Goal: Task Accomplishment & Management: Complete application form

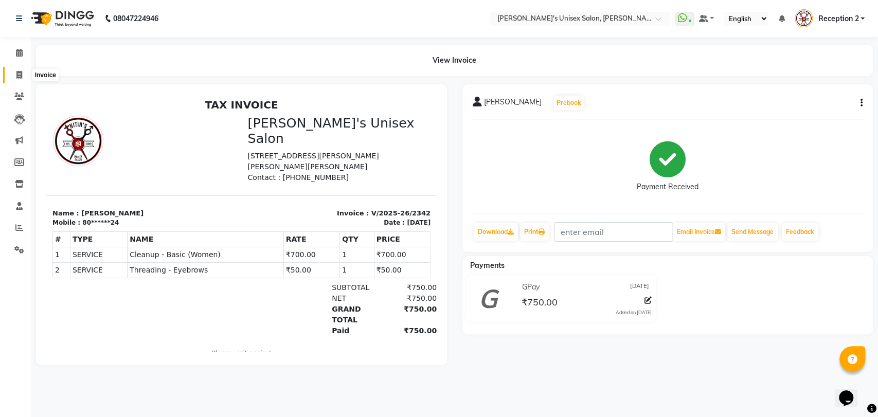
click at [16, 72] on icon at bounding box center [19, 75] width 6 height 8
select select "service"
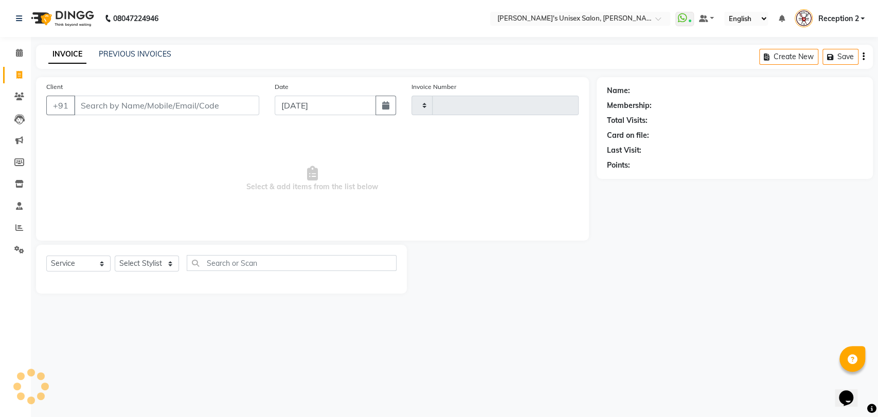
type input "2343"
select select "62"
click at [112, 110] on input "Client" at bounding box center [166, 106] width 185 height 20
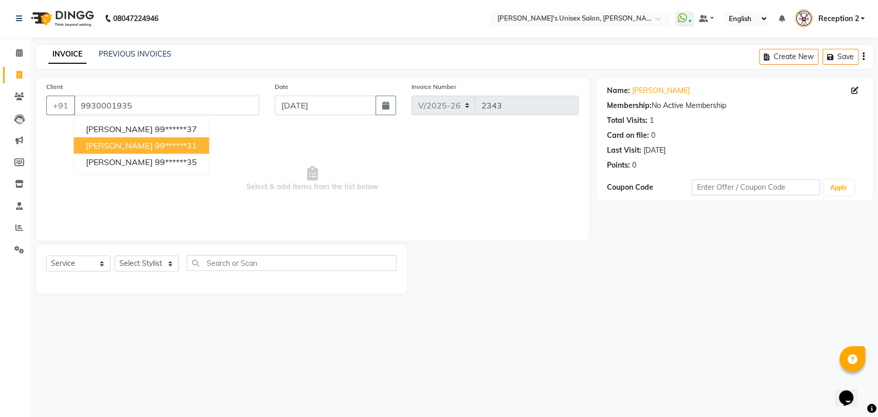
click at [177, 145] on ngb-highlight "99******31" at bounding box center [175, 145] width 42 height 10
type input "99******31"
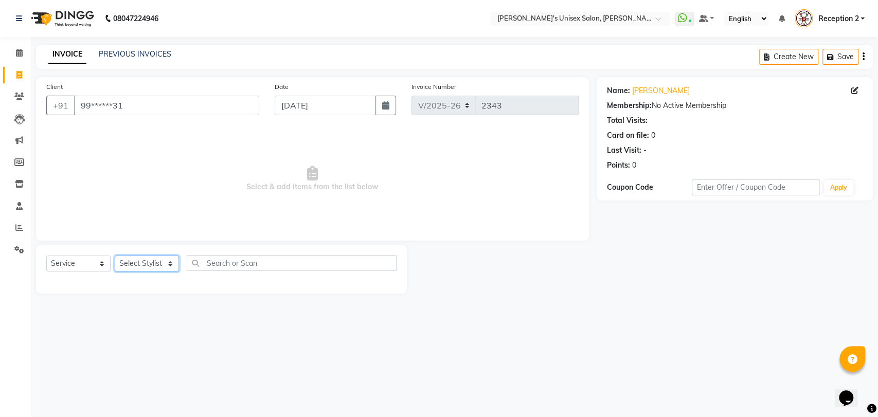
click at [153, 263] on select "Select Stylist Ankita Daisy DEEPA Gauri Meenakshi NEHA Nitin Prajakta Reception…" at bounding box center [147, 264] width 64 height 16
select select "2430"
click at [115, 256] on select "Select Stylist Ankita Daisy DEEPA Gauri Meenakshi NEHA Nitin Prajakta Reception…" at bounding box center [147, 264] width 64 height 16
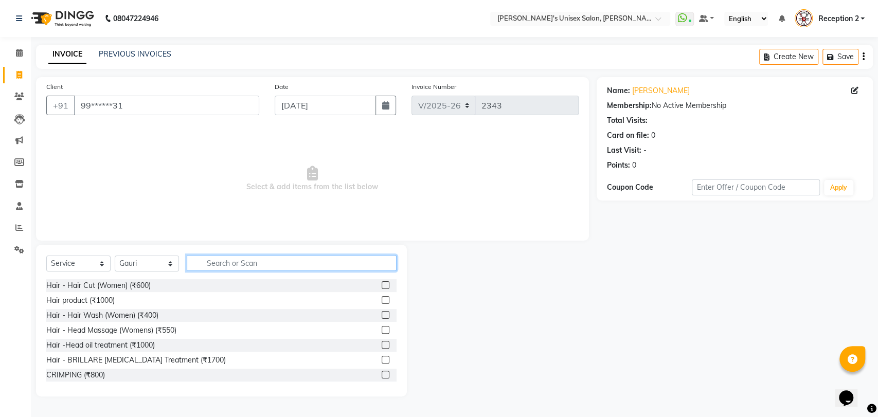
click at [280, 259] on input "text" at bounding box center [292, 263] width 210 height 16
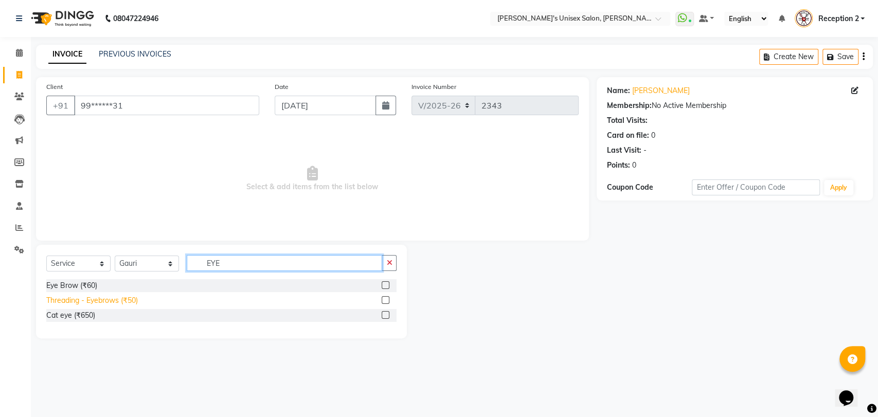
type input "EYE"
click at [123, 301] on div "Threading - Eyebrows (₹50)" at bounding box center [92, 300] width 92 height 11
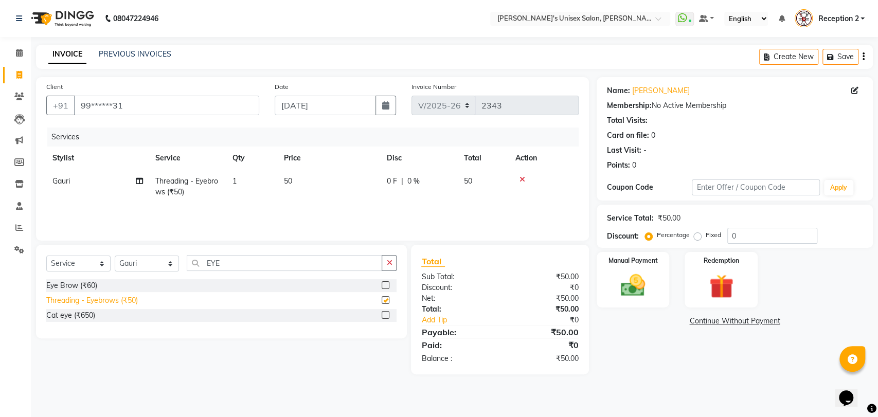
checkbox input "false"
click at [225, 264] on input "EYE" at bounding box center [285, 263] width 196 height 16
type input "E"
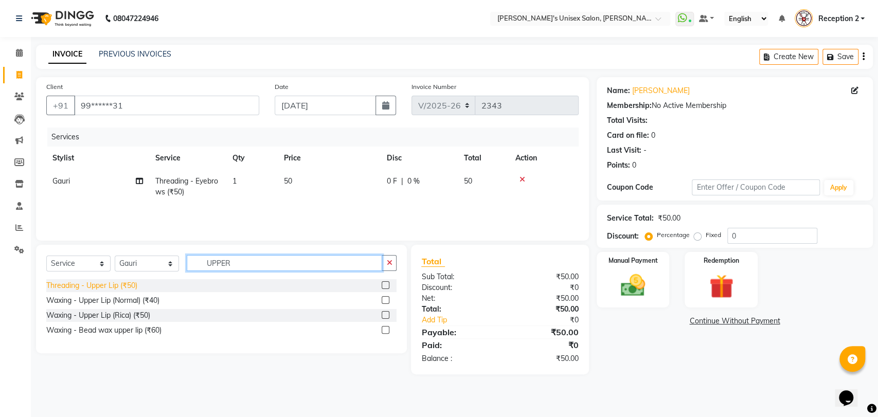
type input "UPPER"
click at [132, 286] on div "Threading - Upper Lip (₹50)" at bounding box center [91, 285] width 91 height 11
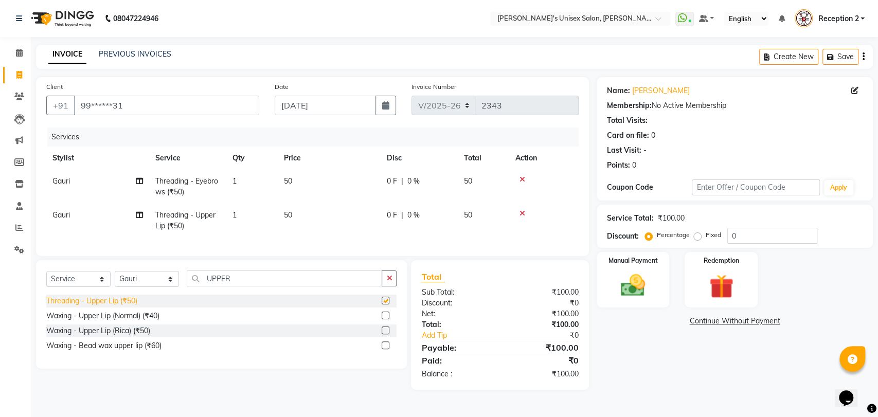
checkbox input "false"
click at [237, 287] on input "UPPER" at bounding box center [285, 279] width 196 height 16
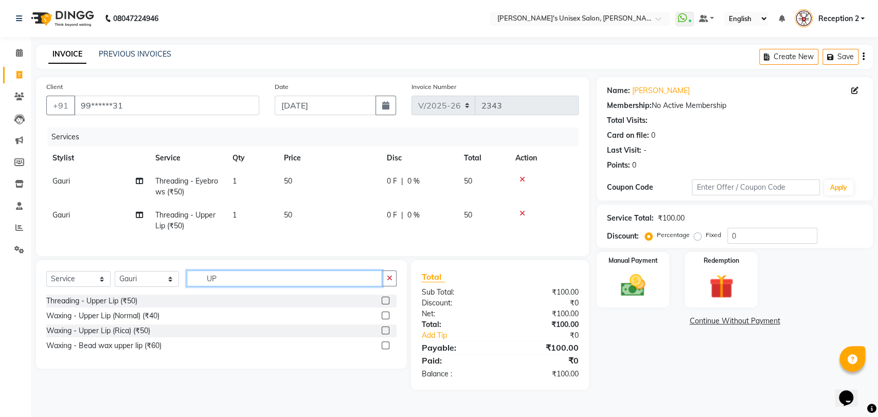
type input "U"
type input "CHIN"
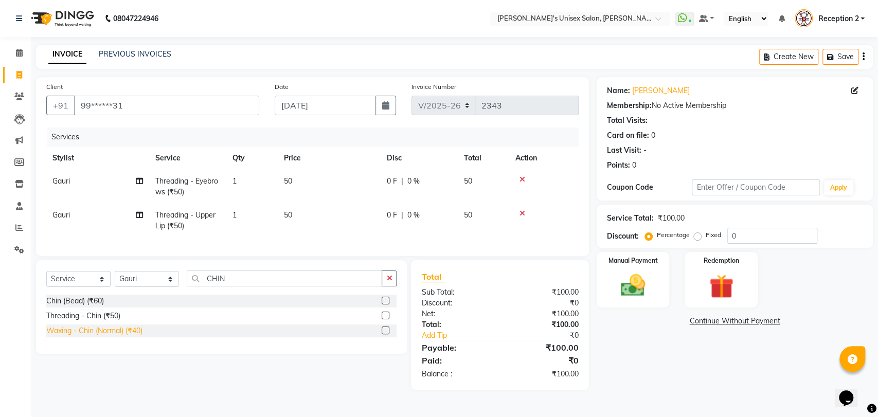
click at [138, 336] on div "Waxing - Chin (Normal) (₹40)" at bounding box center [94, 331] width 96 height 11
checkbox input "false"
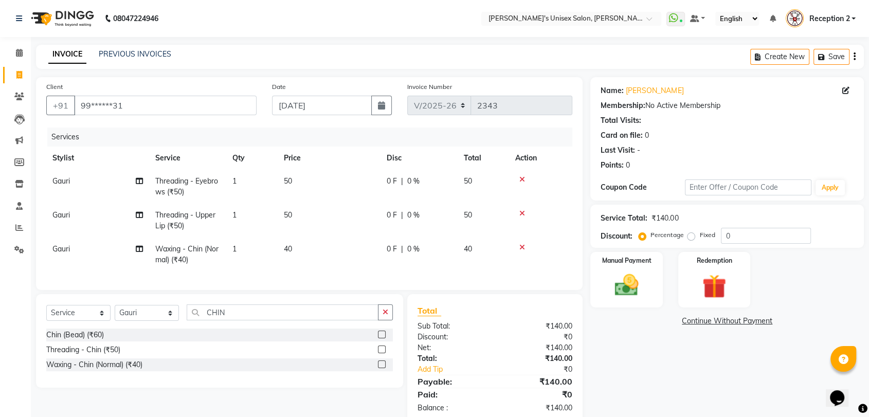
click at [293, 248] on td "40" at bounding box center [329, 255] width 103 height 34
click at [278, 248] on td "1" at bounding box center [251, 255] width 51 height 34
select select "2430"
click at [304, 248] on td "40" at bounding box center [329, 255] width 103 height 34
select select "2430"
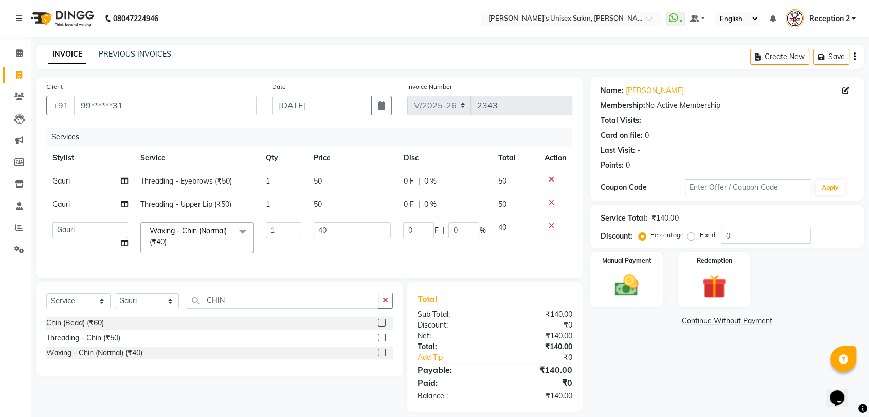
click at [304, 248] on td "1" at bounding box center [284, 238] width 48 height 44
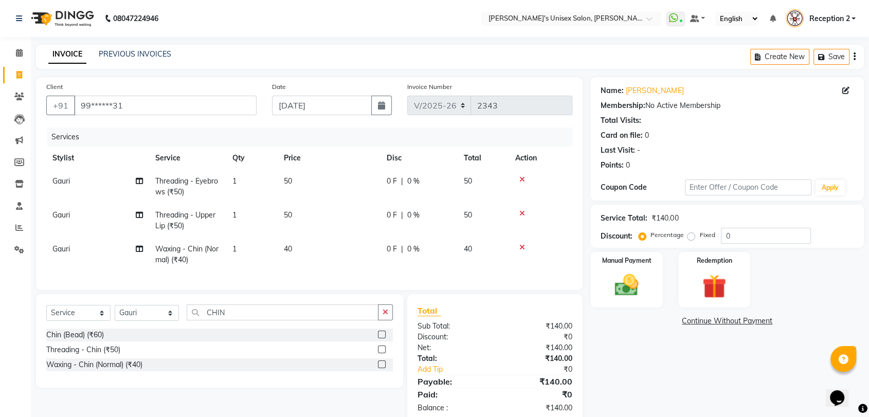
click at [331, 230] on td "50" at bounding box center [329, 221] width 103 height 34
select select "2430"
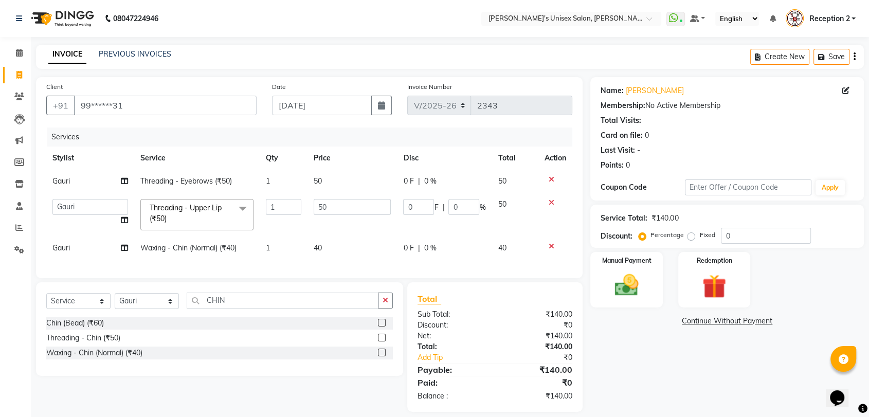
click at [331, 230] on td "50" at bounding box center [353, 215] width 90 height 44
click at [335, 245] on td "40" at bounding box center [353, 248] width 90 height 23
select select "2430"
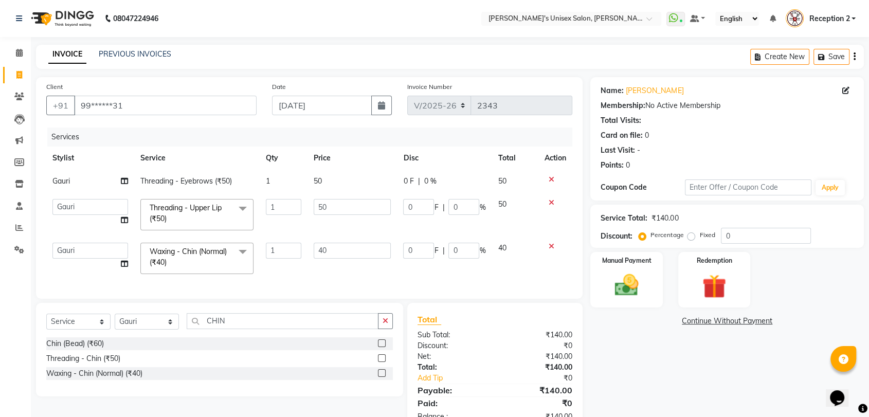
click at [335, 245] on input "40" at bounding box center [353, 251] width 78 height 16
type input "50"
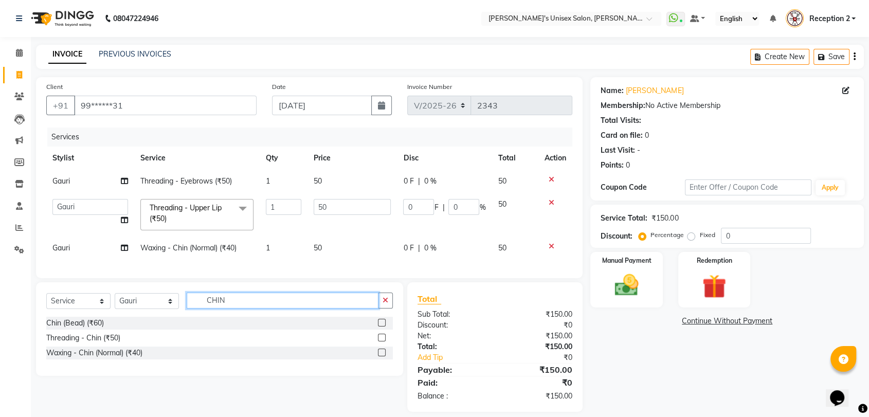
click at [230, 334] on div "Select Service Product Membership Package Voucher Prepaid Gift Card Select Styl…" at bounding box center [219, 329] width 367 height 94
type input "C"
type input "FORE"
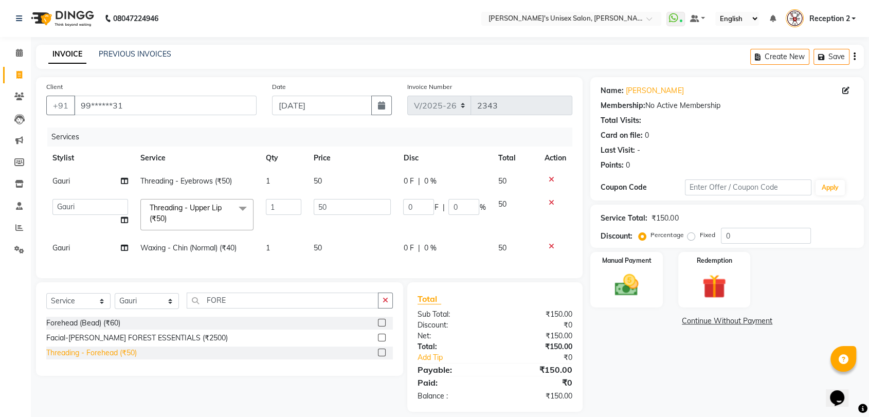
click at [135, 359] on div "Threading - Forehead (₹50)" at bounding box center [91, 353] width 91 height 11
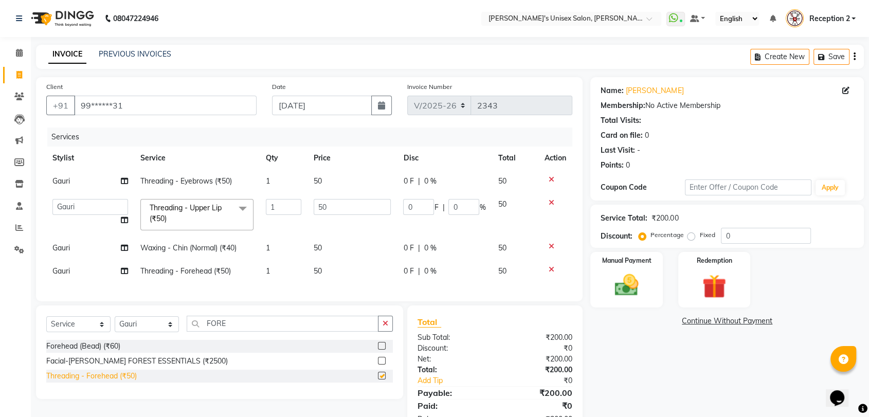
checkbox input "false"
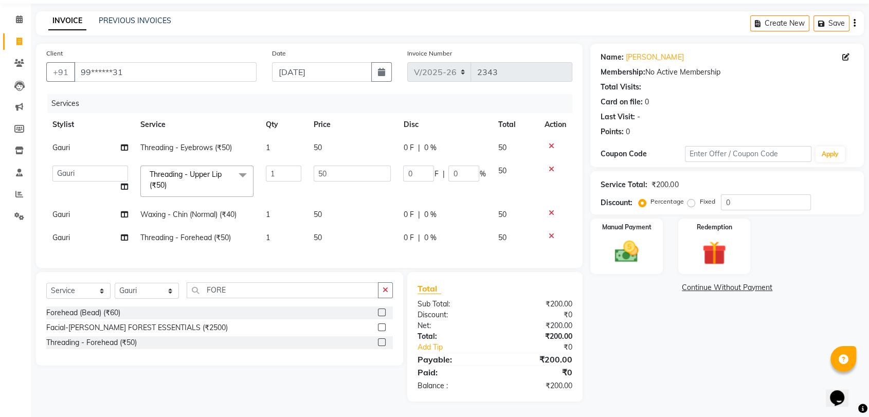
scroll to position [41, 0]
click at [641, 241] on img at bounding box center [627, 252] width 40 height 29
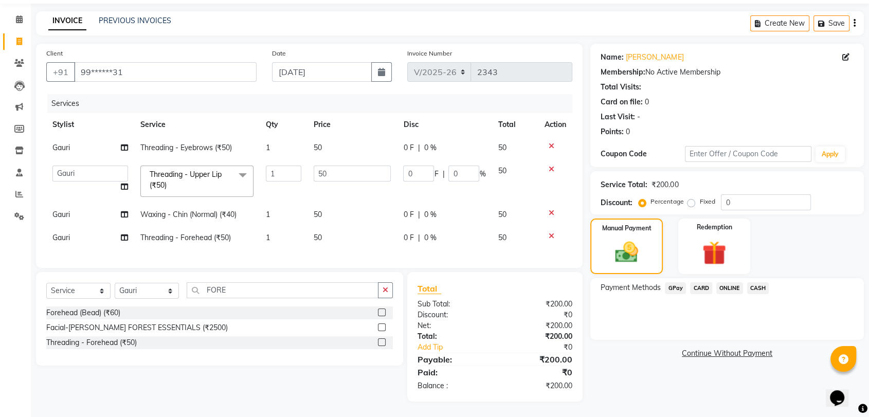
click at [671, 282] on span "GPay" at bounding box center [675, 288] width 21 height 12
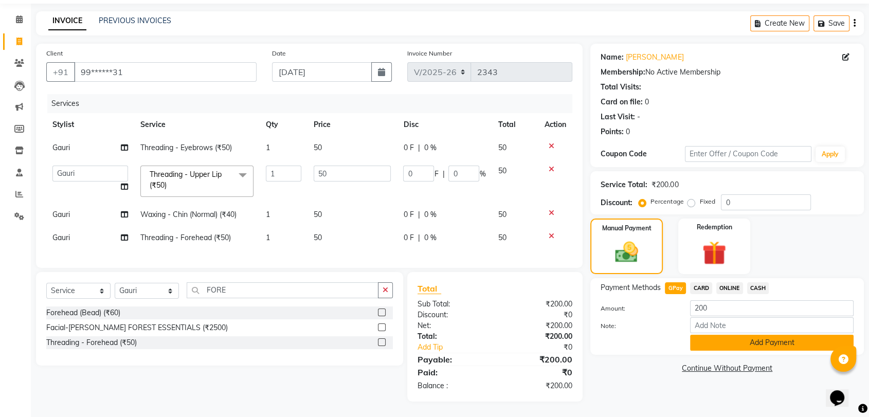
click at [746, 335] on button "Add Payment" at bounding box center [772, 343] width 164 height 16
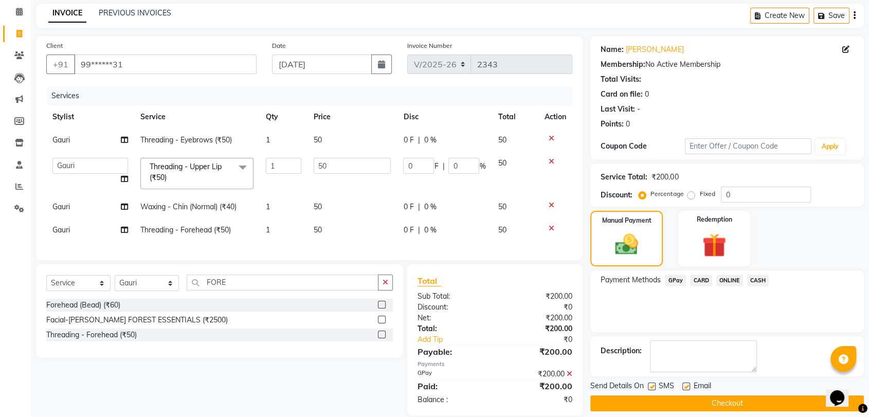
click at [798, 406] on button "Checkout" at bounding box center [728, 404] width 274 height 16
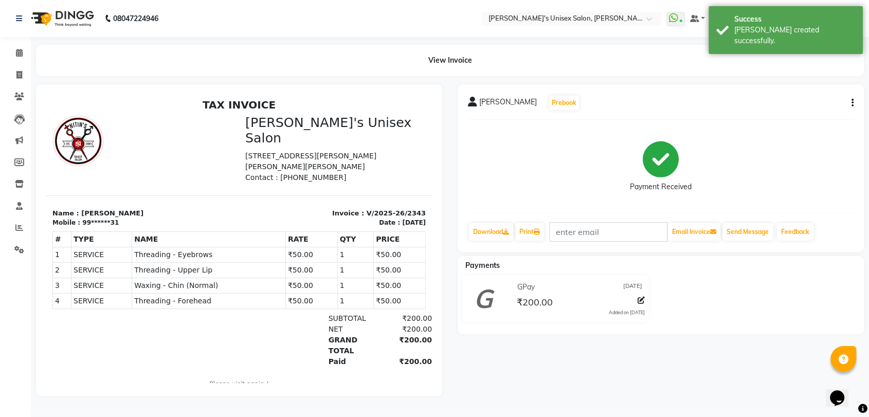
scroll to position [3, 0]
